Goal: Check status: Check status

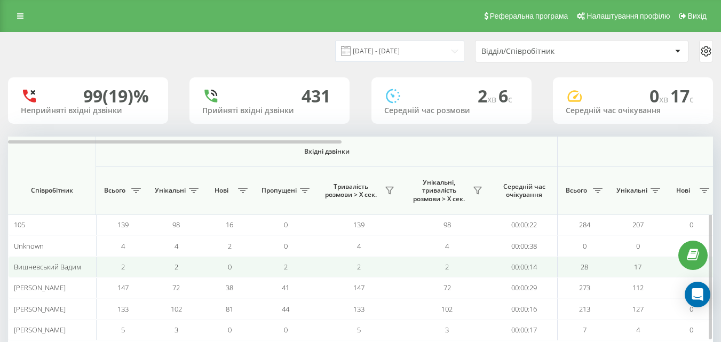
click at [421, 266] on td "2" at bounding box center [447, 267] width 88 height 21
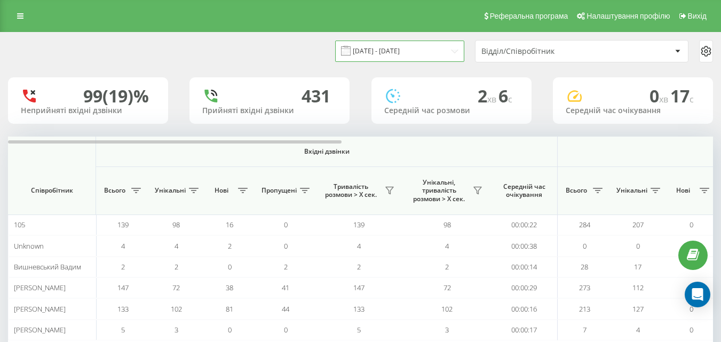
click at [452, 51] on input "[DATE] - [DATE]" at bounding box center [399, 51] width 129 height 21
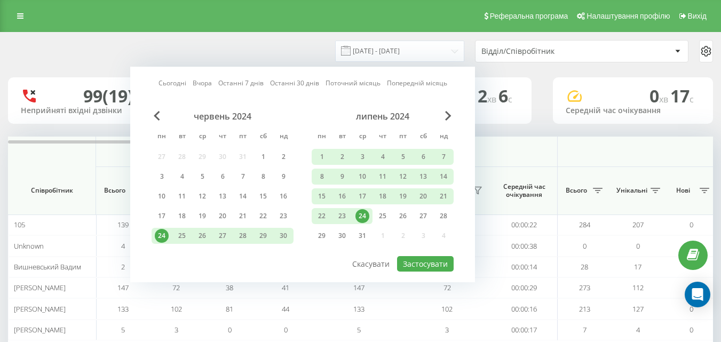
click at [180, 84] on link "Сьогодні" at bounding box center [172, 83] width 28 height 10
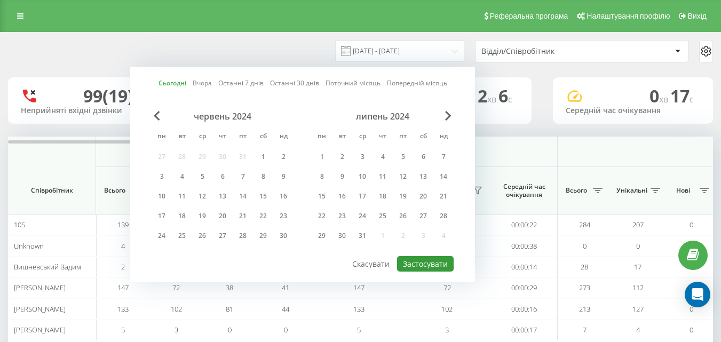
click at [424, 261] on button "Застосувати" at bounding box center [425, 263] width 57 height 15
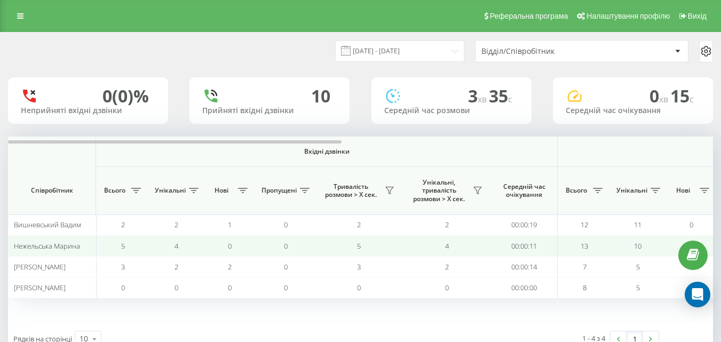
click at [329, 248] on td "5" at bounding box center [359, 245] width 88 height 21
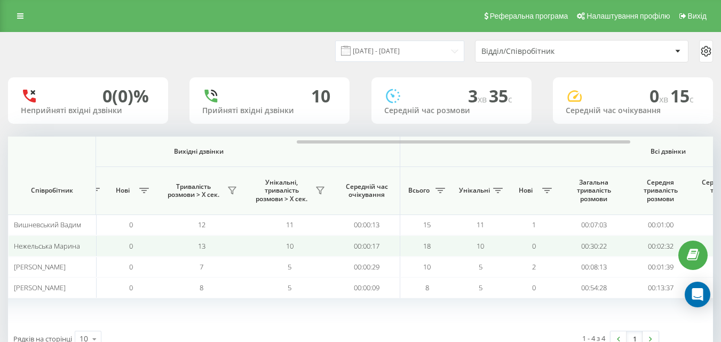
scroll to position [0, 576]
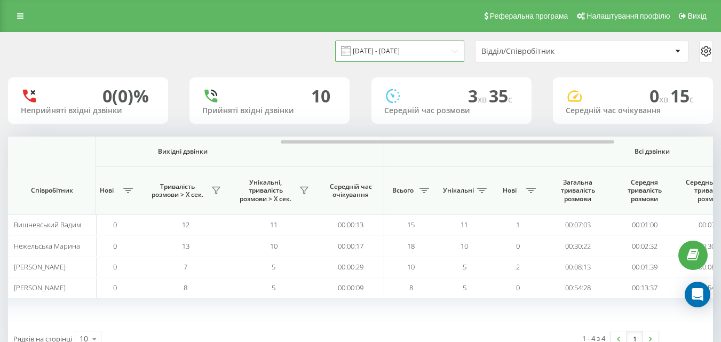
click at [453, 48] on input "[DATE] - [DATE]" at bounding box center [399, 51] width 129 height 21
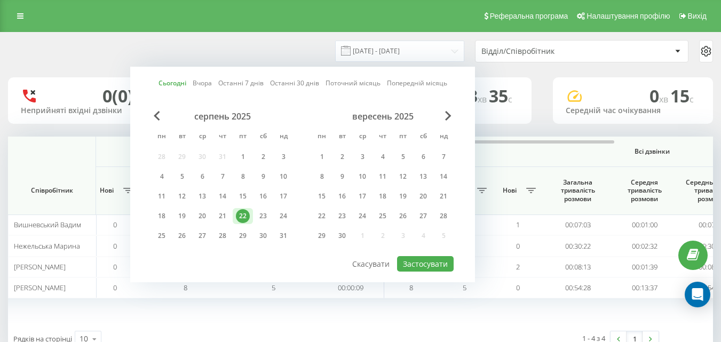
click at [346, 89] on div "Сьогодні Вчора Останні 7 днів Останні 30 днів Поточний місяць Попередній місяць…" at bounding box center [302, 175] width 345 height 216
click at [347, 83] on link "Поточний місяць" at bounding box center [352, 83] width 55 height 10
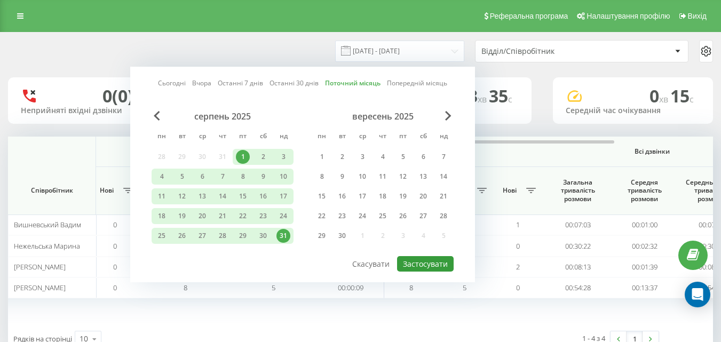
click at [419, 261] on button "Застосувати" at bounding box center [425, 263] width 57 height 15
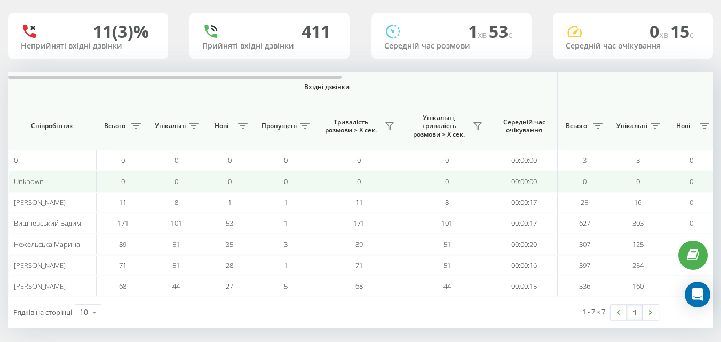
scroll to position [71, 0]
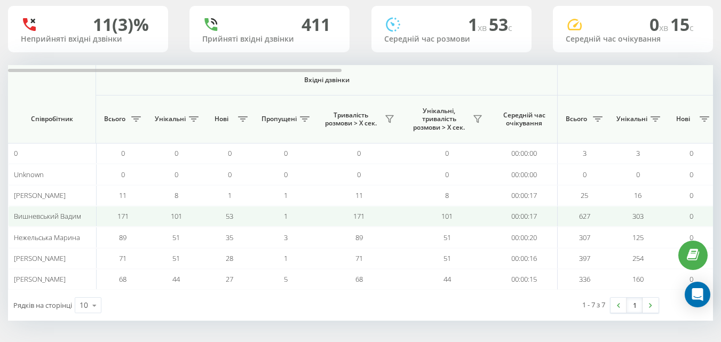
click at [370, 213] on td "171" at bounding box center [359, 216] width 88 height 21
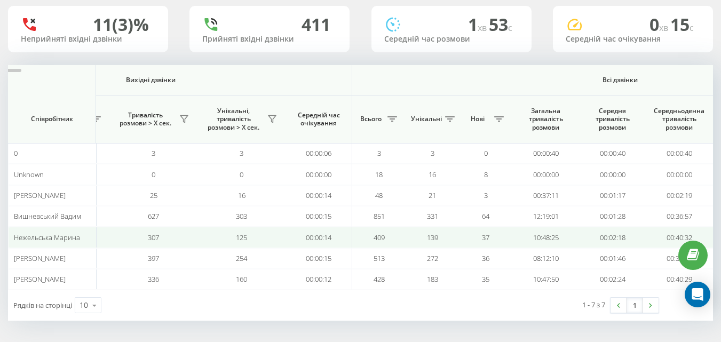
scroll to position [0, 0]
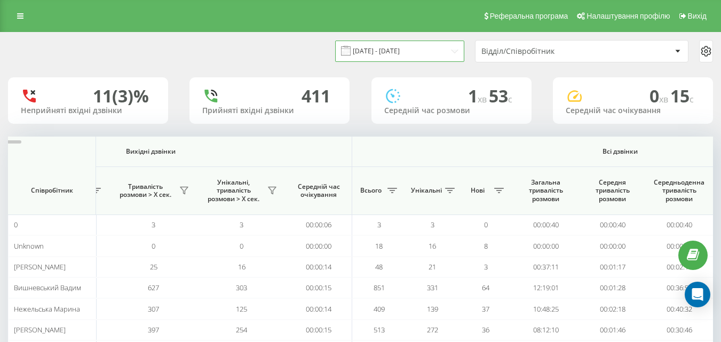
click at [381, 48] on input "01.08.2025 - 31.08.2025" at bounding box center [399, 51] width 129 height 21
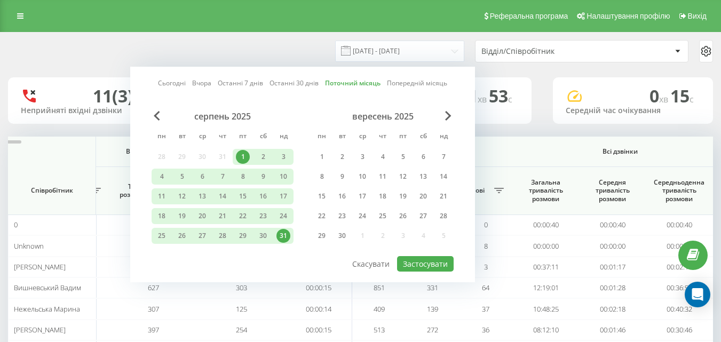
click at [340, 87] on link "Поточний місяць" at bounding box center [352, 83] width 55 height 10
click at [428, 265] on button "Застосувати" at bounding box center [425, 263] width 57 height 15
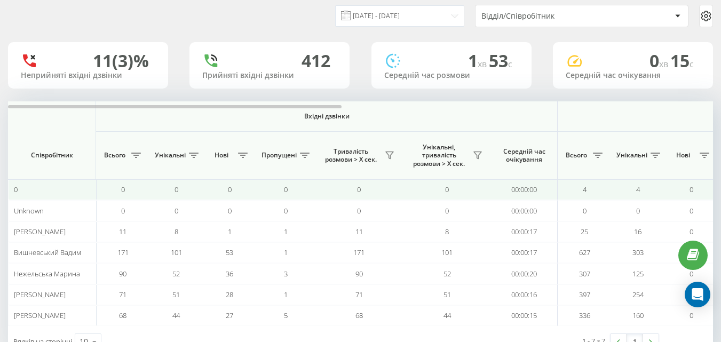
scroll to position [71, 0]
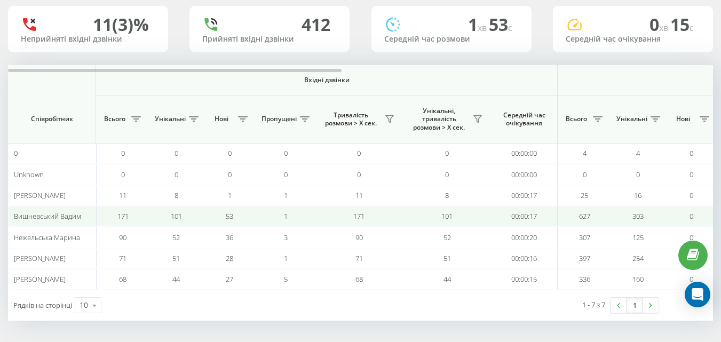
click at [149, 209] on td "171" at bounding box center [122, 216] width 53 height 21
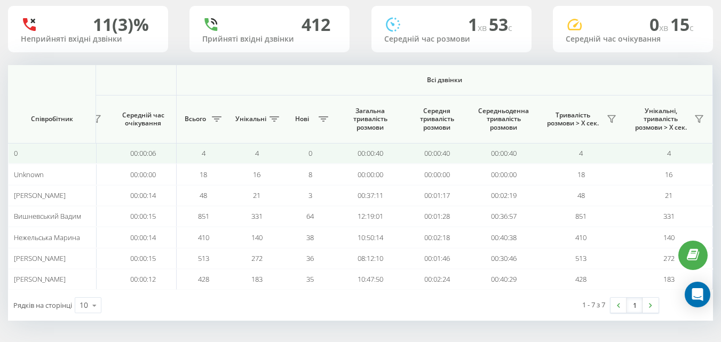
scroll to position [0, 0]
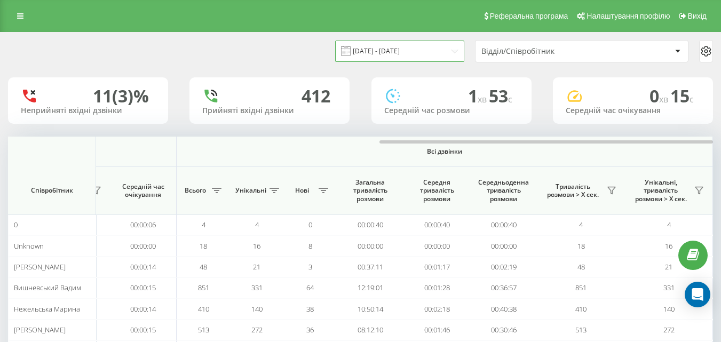
click at [455, 53] on input "01.08.2025 - 31.08.2025" at bounding box center [399, 51] width 129 height 21
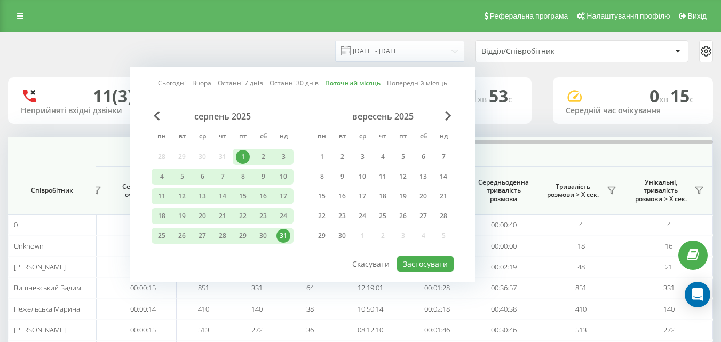
click at [165, 83] on link "Сьогодні" at bounding box center [172, 83] width 28 height 10
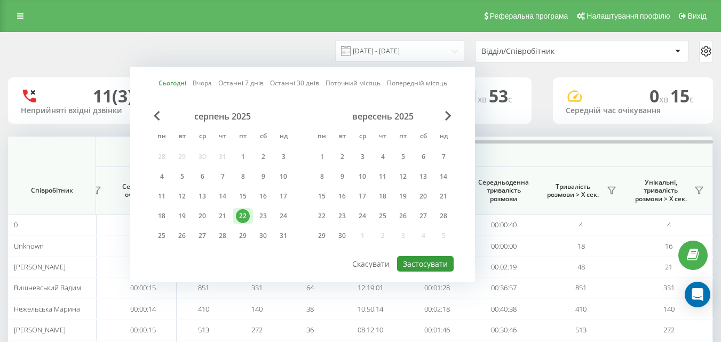
click at [427, 266] on button "Застосувати" at bounding box center [425, 263] width 57 height 15
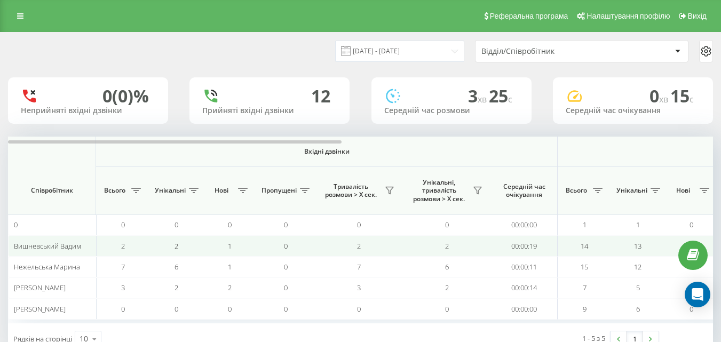
click at [232, 249] on td "1" at bounding box center [229, 245] width 53 height 21
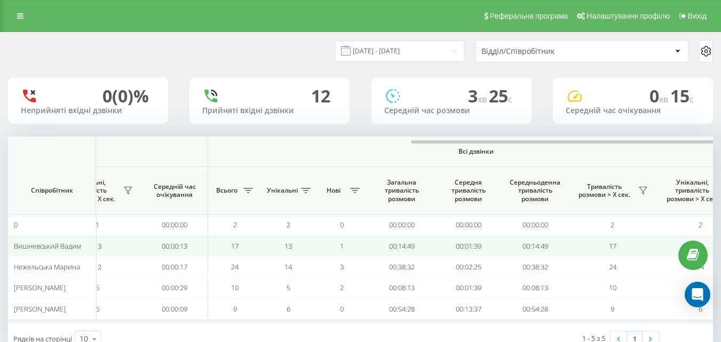
scroll to position [0, 784]
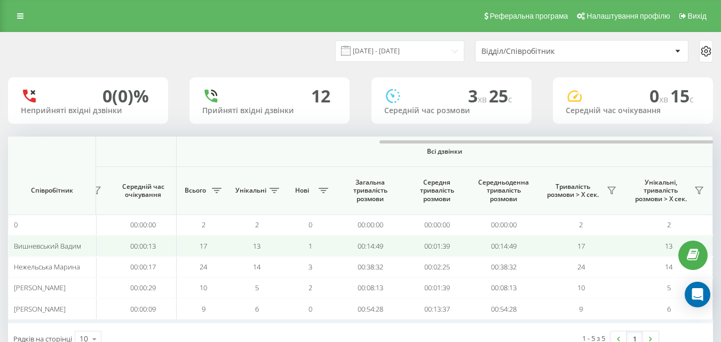
click at [378, 249] on td "00:14:49" at bounding box center [370, 245] width 67 height 21
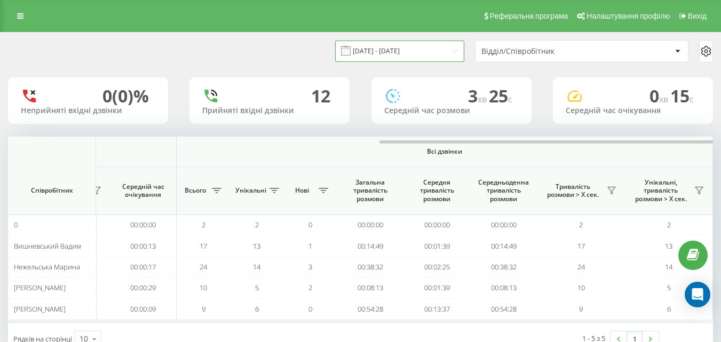
click at [449, 52] on input "[DATE] - [DATE]" at bounding box center [399, 51] width 129 height 21
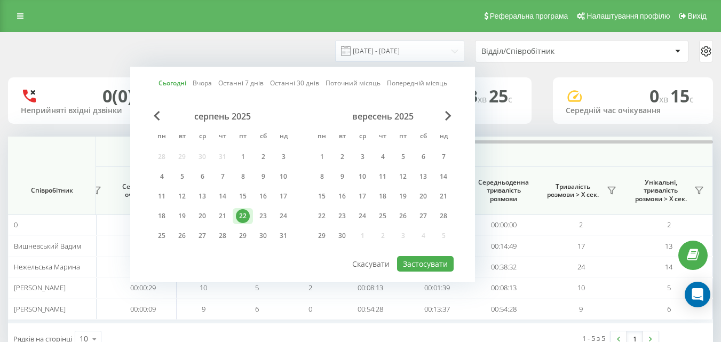
click at [406, 85] on link "Попередній місяць" at bounding box center [417, 83] width 60 height 10
click at [430, 262] on button "Застосувати" at bounding box center [425, 263] width 57 height 15
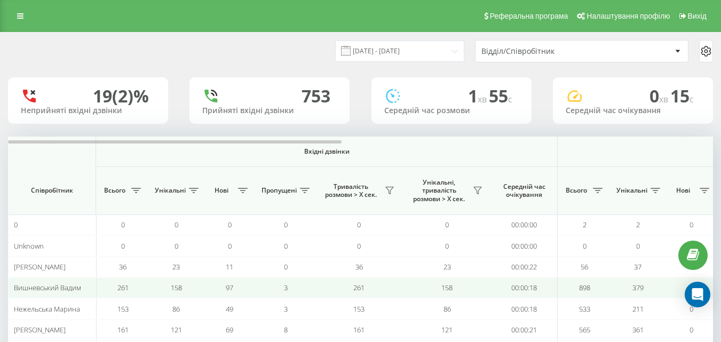
click at [408, 283] on td "158" at bounding box center [447, 287] width 88 height 21
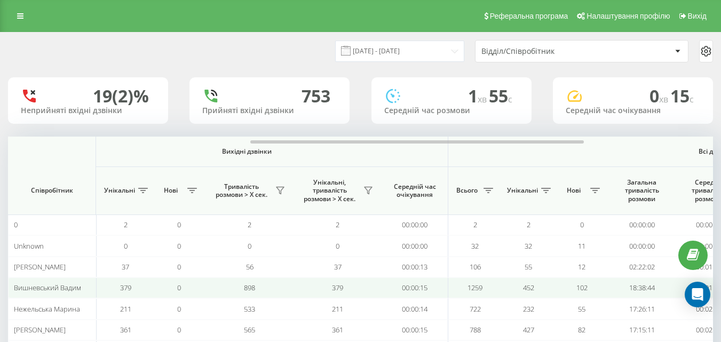
scroll to position [0, 528]
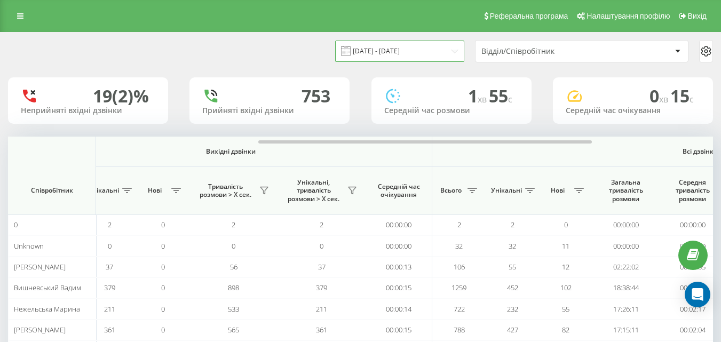
click at [453, 50] on input "01.07.2025 - 31.07.2025" at bounding box center [399, 51] width 129 height 21
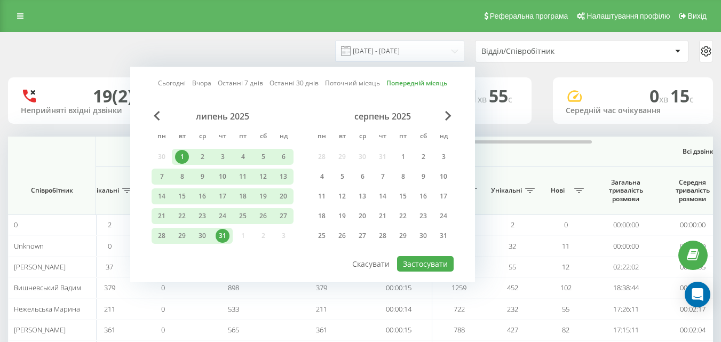
click at [345, 85] on link "Поточний місяць" at bounding box center [352, 83] width 55 height 10
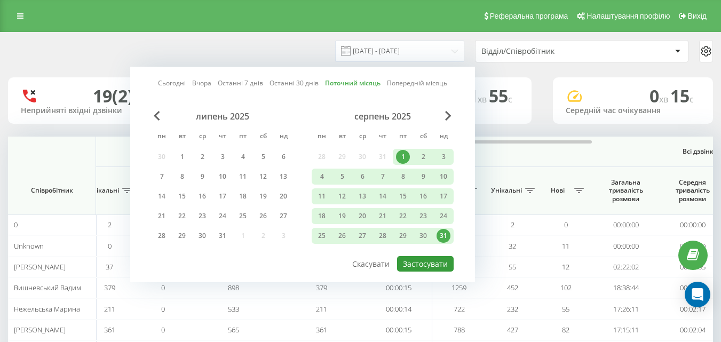
click at [417, 265] on button "Застосувати" at bounding box center [425, 263] width 57 height 15
type input "01.08.2025 - 31.08.2025"
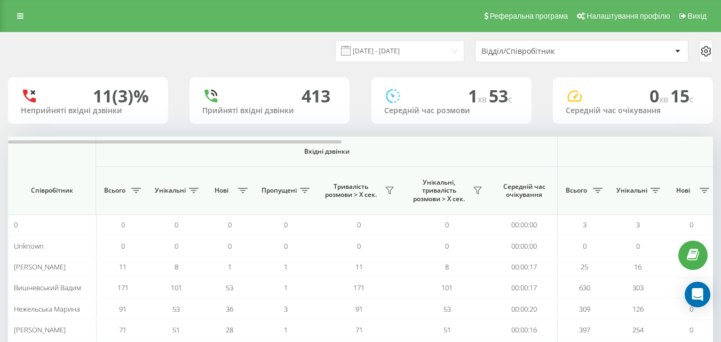
scroll to position [53, 0]
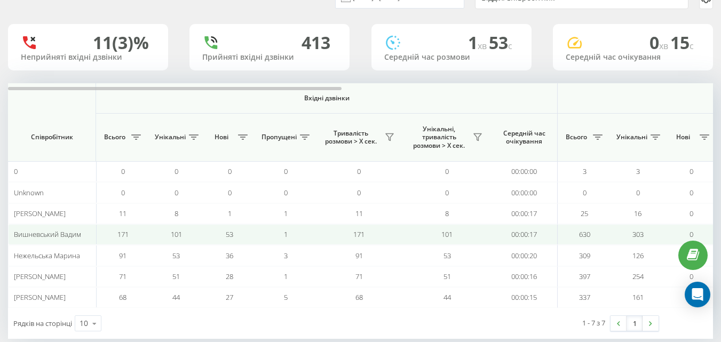
click at [247, 236] on td "53" at bounding box center [229, 234] width 53 height 21
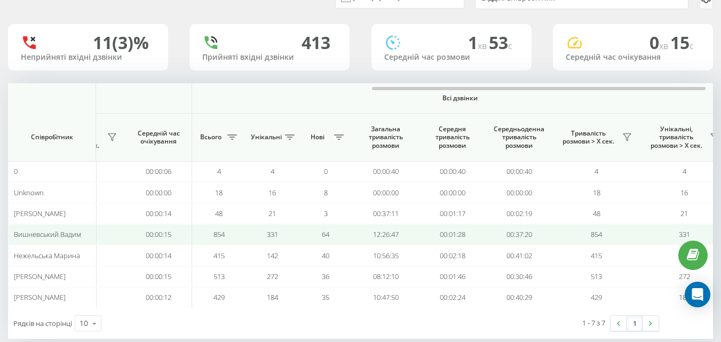
scroll to position [0, 784]
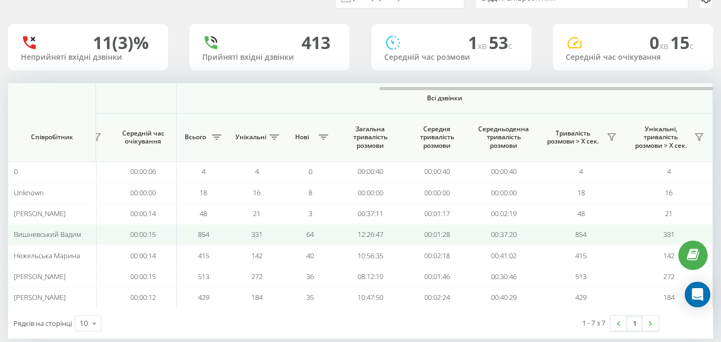
click at [321, 232] on td "64" at bounding box center [309, 234] width 53 height 21
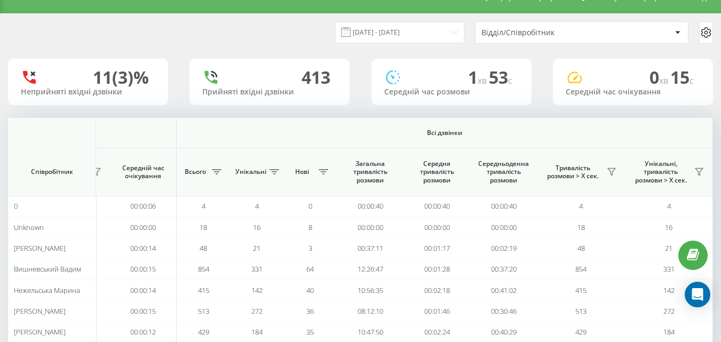
scroll to position [0, 0]
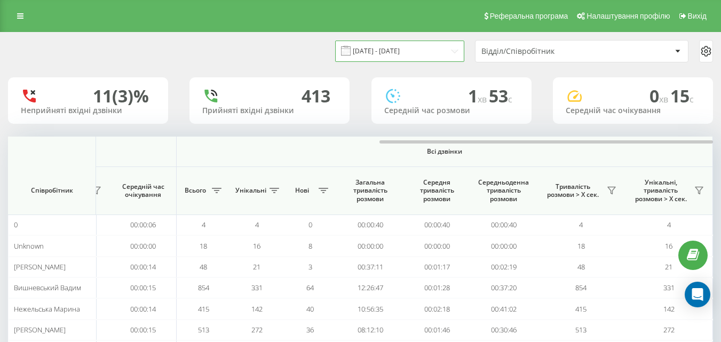
click at [399, 47] on input "01.08.2025 - 31.08.2025" at bounding box center [399, 51] width 129 height 21
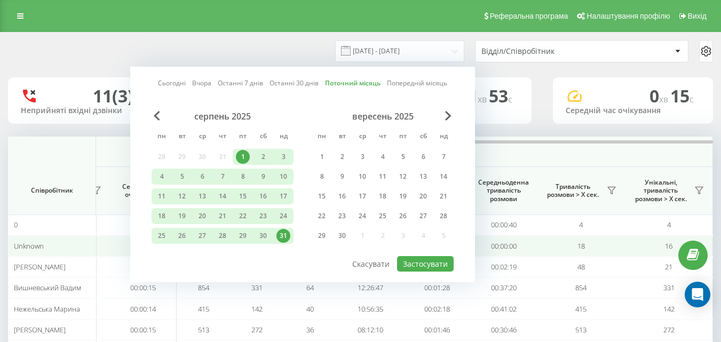
click at [562, 249] on td "18" at bounding box center [581, 245] width 88 height 21
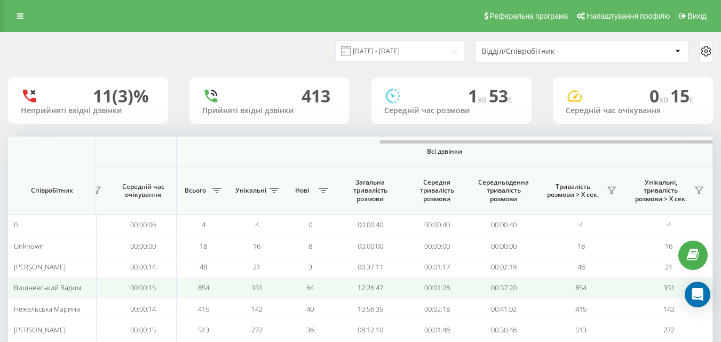
click at [400, 285] on td "12:26:47" at bounding box center [370, 287] width 67 height 21
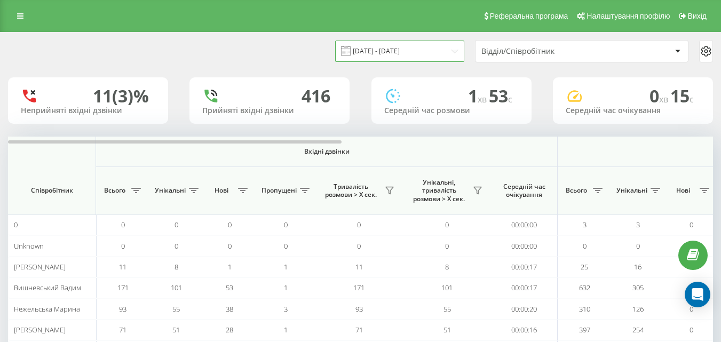
click at [434, 48] on input "[DATE] - [DATE]" at bounding box center [399, 51] width 129 height 21
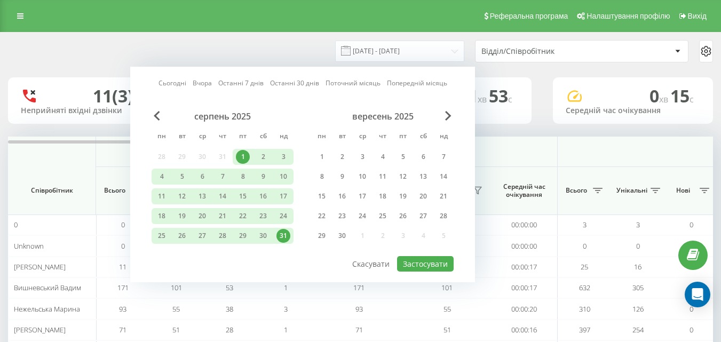
click at [161, 81] on link "Сьогодні" at bounding box center [172, 83] width 28 height 10
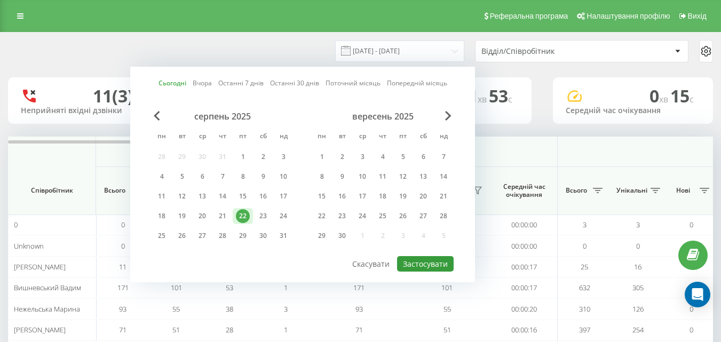
click at [420, 260] on button "Застосувати" at bounding box center [425, 263] width 57 height 15
type input "[DATE] - [DATE]"
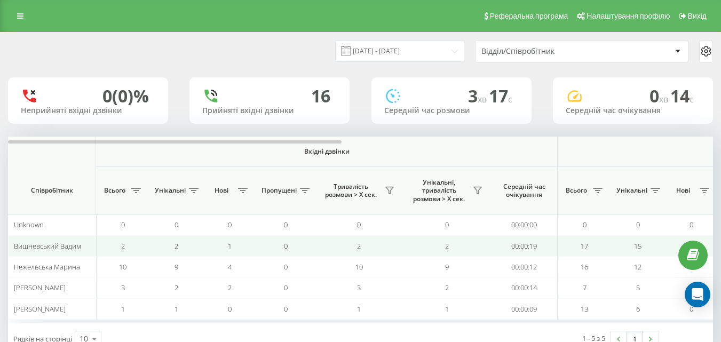
click at [194, 244] on td "2" at bounding box center [175, 245] width 53 height 21
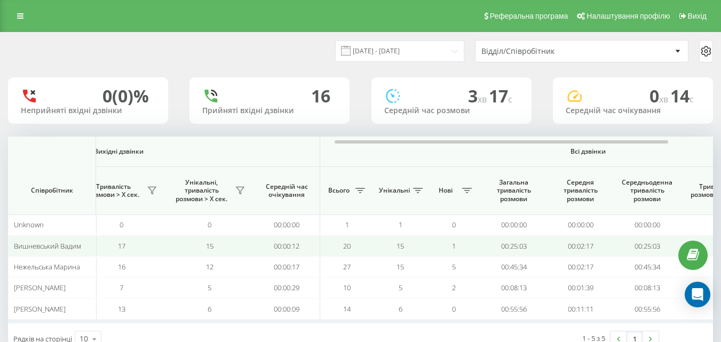
scroll to position [0, 656]
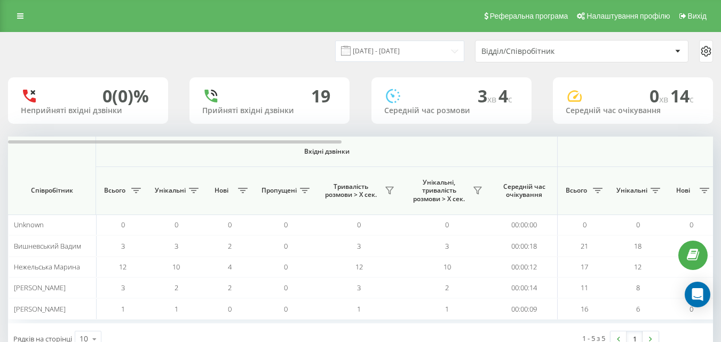
click at [431, 246] on td "3" at bounding box center [447, 245] width 88 height 21
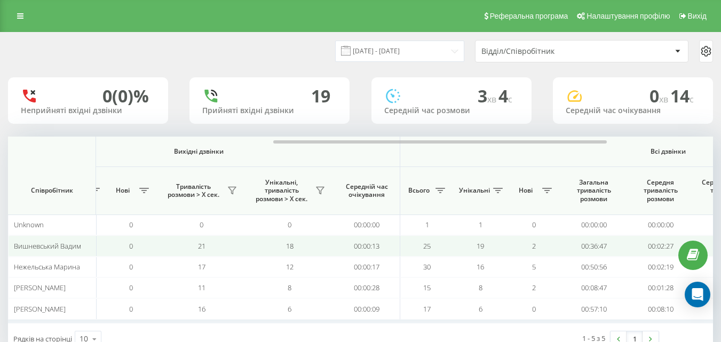
scroll to position [0, 576]
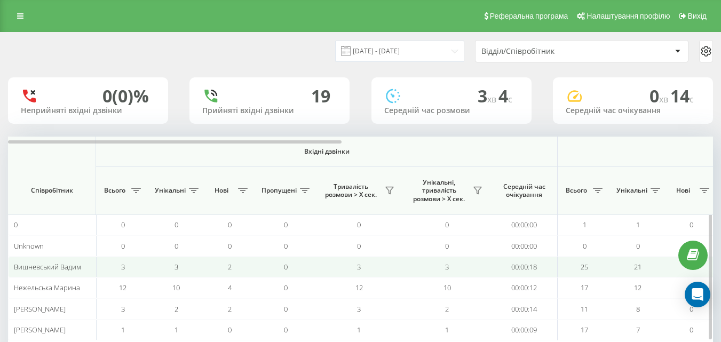
click at [270, 264] on td "0" at bounding box center [285, 267] width 59 height 21
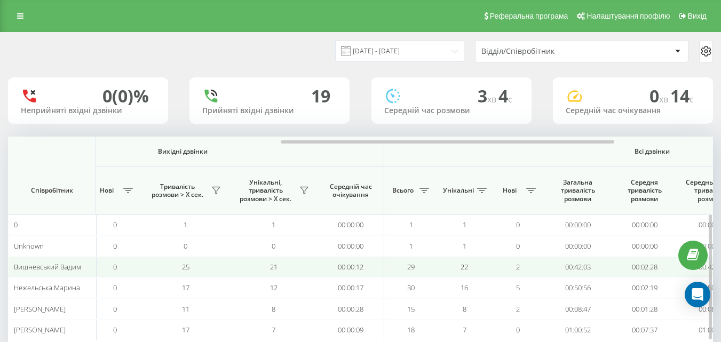
scroll to position [0, 592]
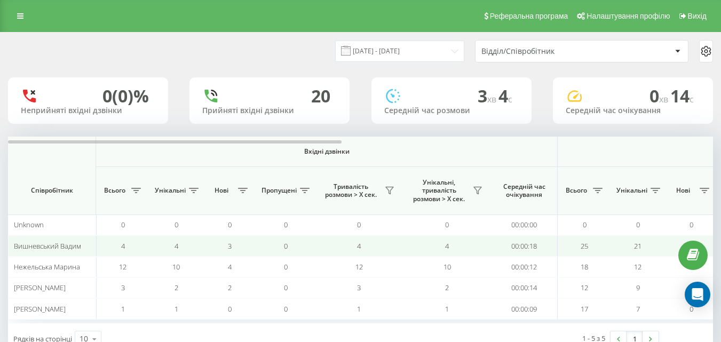
click at [232, 241] on td "3" at bounding box center [229, 245] width 53 height 21
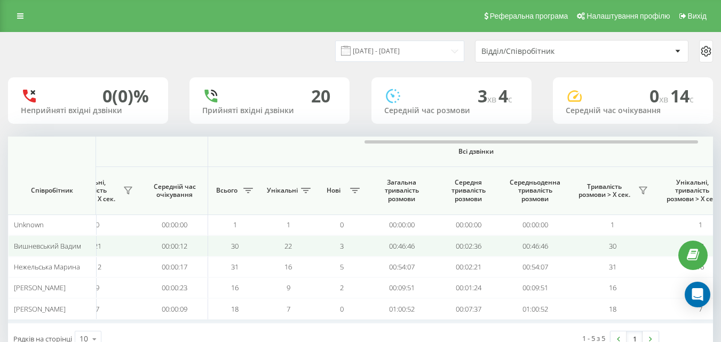
scroll to position [0, 768]
